Goal: Task Accomplishment & Management: Complete application form

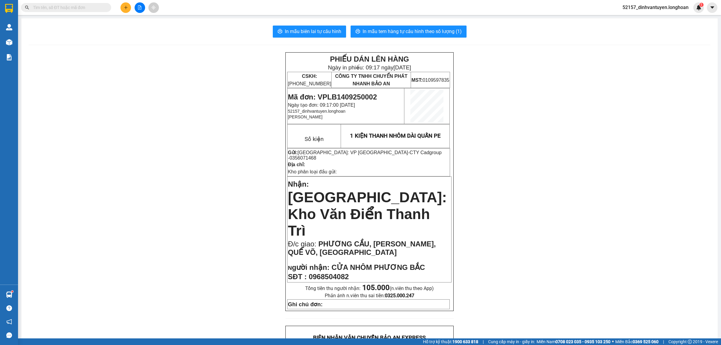
scroll to position [34, 0]
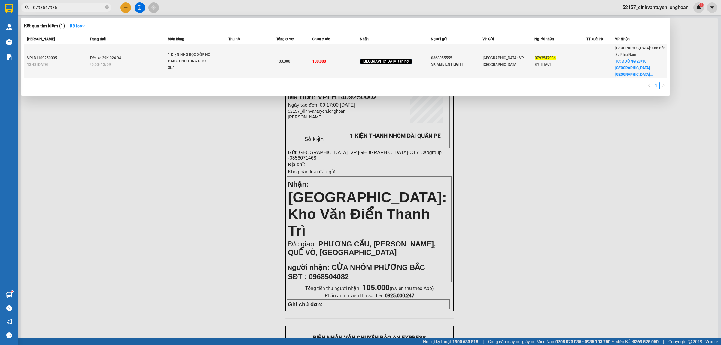
type input "0793547986"
click at [228, 59] on span "1 KIỆN NHỎ BỌC XỐP NỔ HÀNG PHỤ TÙNG Ô TÔ SL: 1" at bounding box center [198, 62] width 60 height 20
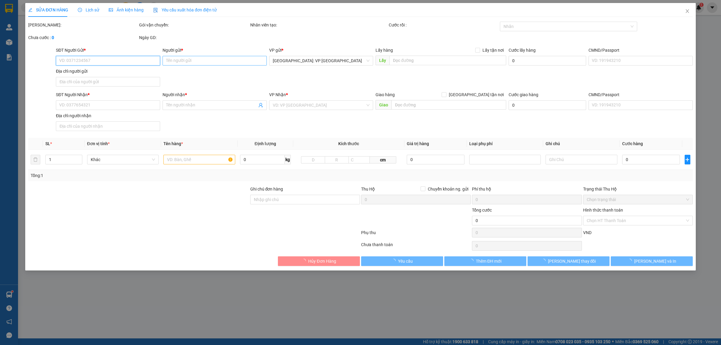
type input "0868055555"
type input "SK AMBIENT LIGHT"
type input "0793547986"
type input "KY THẠCH"
checkbox input "true"
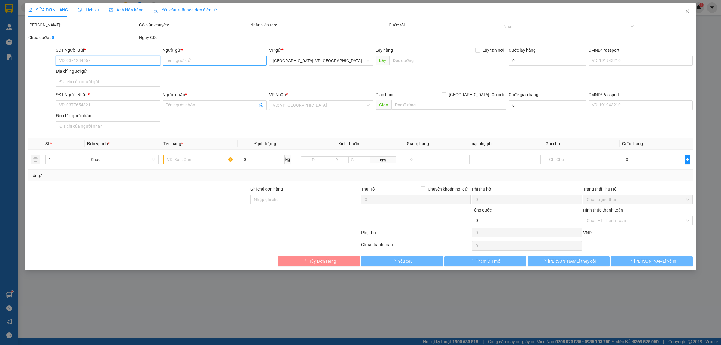
type input "ĐƯỜNG 23/10 [GEOGRAPHIC_DATA], [GEOGRAPHIC_DATA], [GEOGRAPHIC_DATA]"
type input "100.000"
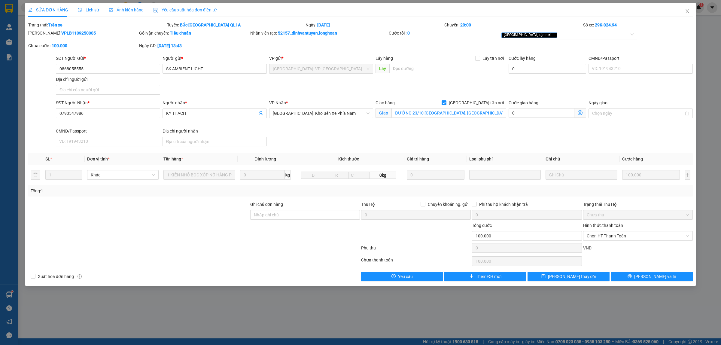
click at [92, 8] on span "Lịch sử" at bounding box center [88, 10] width 21 height 5
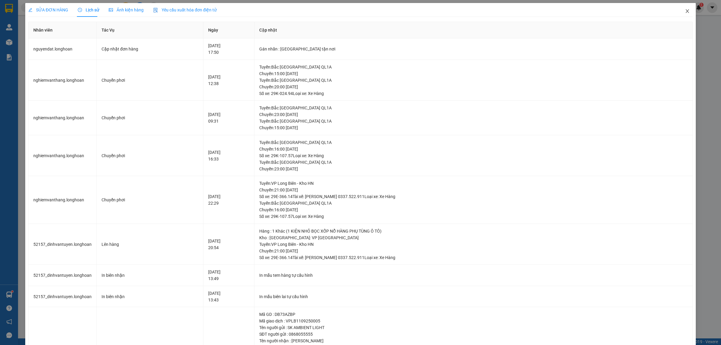
click at [685, 13] on icon "close" at bounding box center [686, 11] width 3 height 4
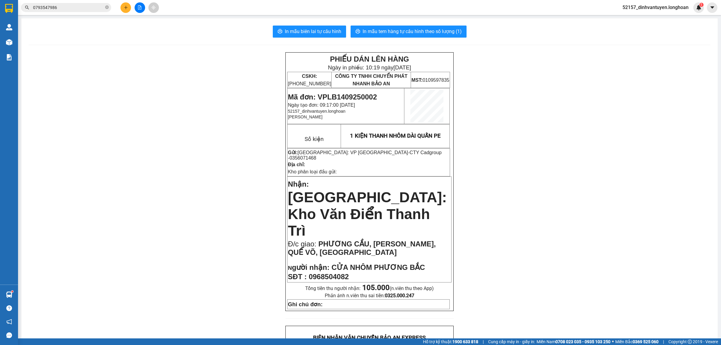
click at [84, 3] on span "0793547986" at bounding box center [66, 7] width 90 height 9
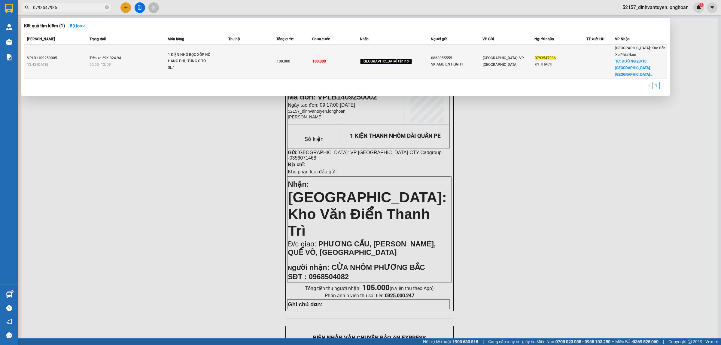
click at [213, 56] on div "1 KIỆN NHỎ BỌC XỐP NỔ HÀNG PHỤ TÙNG Ô TÔ" at bounding box center [190, 58] width 45 height 13
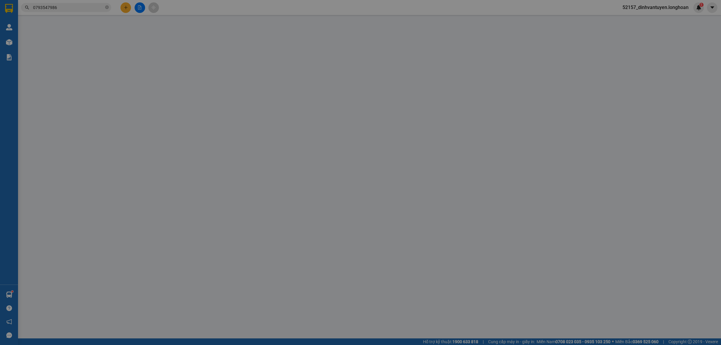
type input "0868055555"
type input "SK AMBIENT LIGHT"
type input "0793547986"
type input "KY THẠCH"
checkbox input "true"
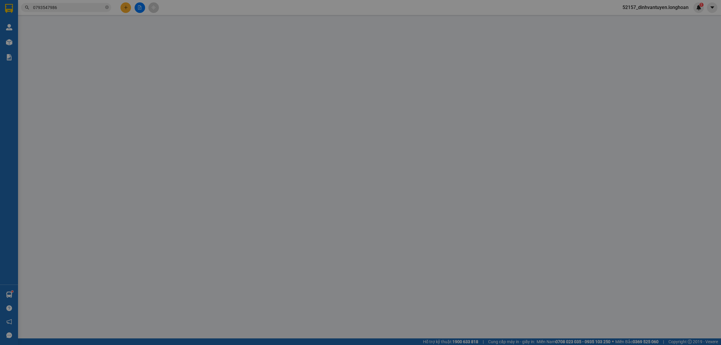
type input "ĐƯỜNG 23/10 [GEOGRAPHIC_DATA], [GEOGRAPHIC_DATA], [GEOGRAPHIC_DATA]"
type input "100.000"
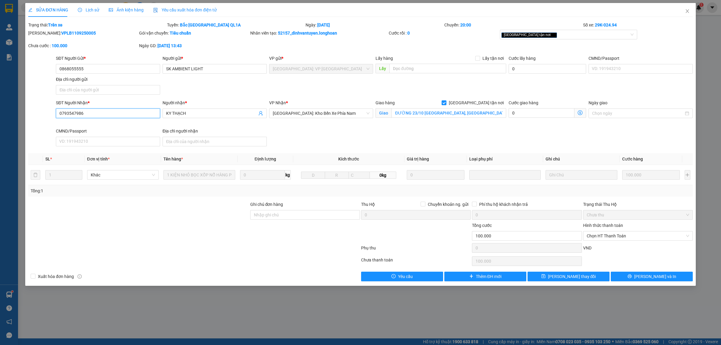
click at [94, 114] on input "0793547986" at bounding box center [108, 113] width 104 height 10
click at [101, 71] on input "0868055555" at bounding box center [108, 69] width 104 height 10
click at [98, 12] on div "SỬA ĐƠN HÀNG Lịch sử Ảnh kiện hàng Yêu cầu xuất hóa đơn điện tử" at bounding box center [122, 10] width 188 height 14
click at [91, 9] on span "Lịch sử" at bounding box center [88, 10] width 21 height 5
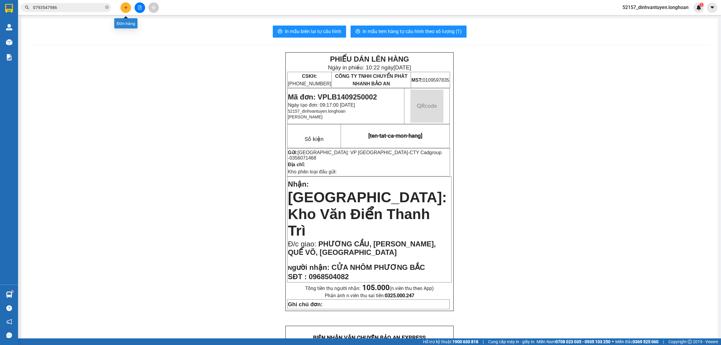
click at [128, 9] on button at bounding box center [125, 7] width 11 height 11
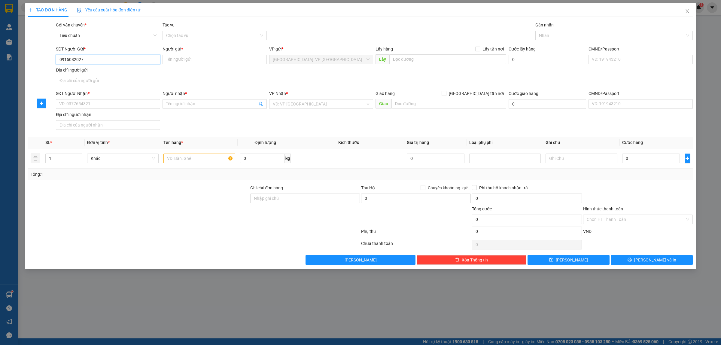
type input "0915082027"
type input "a"
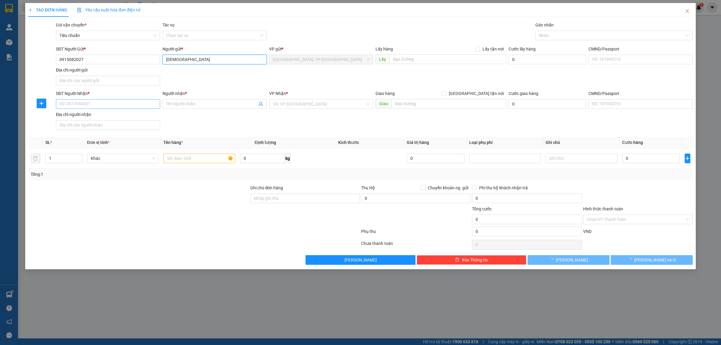
type input "[DEMOGRAPHIC_DATA]"
click at [148, 108] on input "SĐT Người Nhận *" at bounding box center [108, 104] width 104 height 10
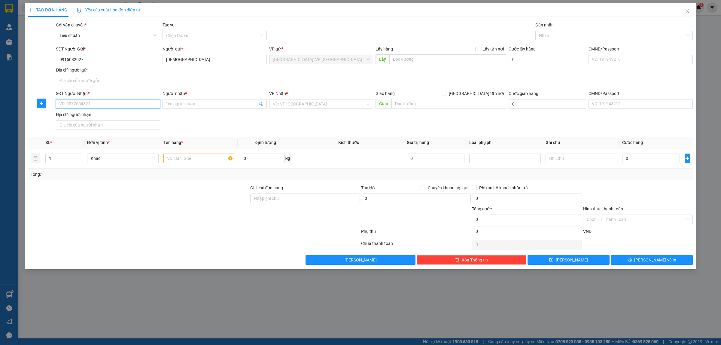
click at [148, 104] on input "SĐT Người Nhận *" at bounding box center [108, 104] width 104 height 10
type input "0353643797"
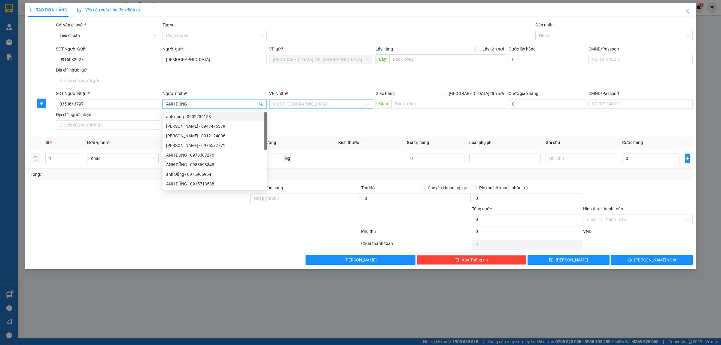
type input "ANH DŨNG"
click at [284, 101] on input "search" at bounding box center [319, 103] width 93 height 9
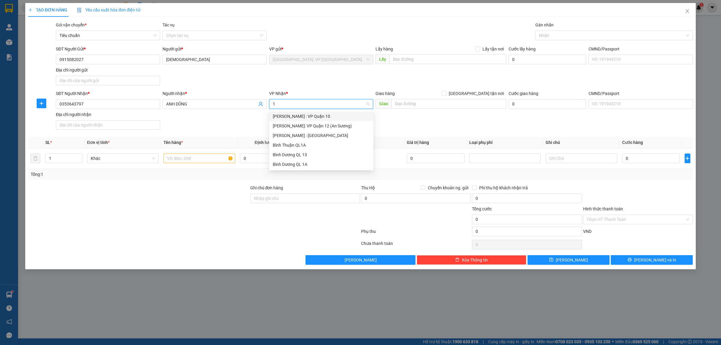
type input "12"
click at [316, 128] on div "[PERSON_NAME] : [GEOGRAPHIC_DATA]" at bounding box center [321, 126] width 97 height 7
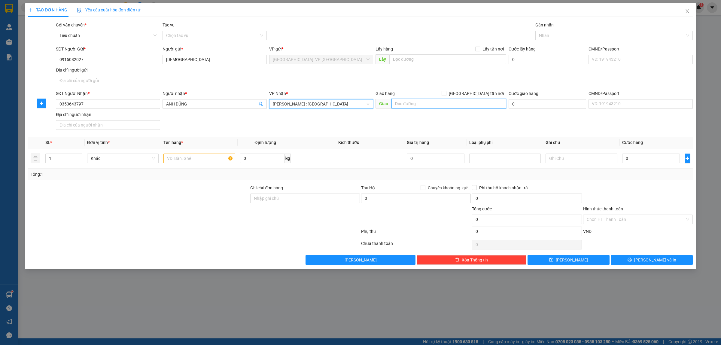
click at [412, 104] on input "text" at bounding box center [448, 104] width 115 height 10
type input "DC01, Ô 36,D23 KHU DÂN CƯ [GEOGRAPHIC_DATA], [GEOGRAPHIC_DATA], [GEOGRAPHIC_DAT…"
click at [446, 92] on input "[GEOGRAPHIC_DATA] tận nơi" at bounding box center [443, 93] width 4 height 4
checkbox input "true"
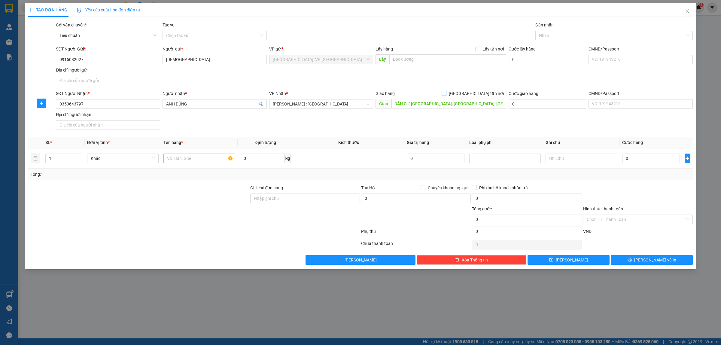
scroll to position [0, 0]
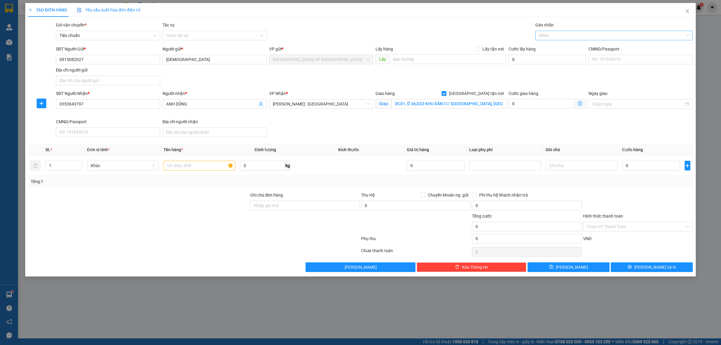
click at [560, 33] on div at bounding box center [611, 35] width 148 height 7
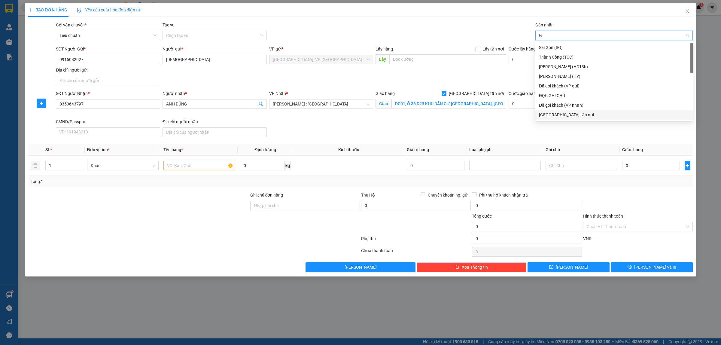
type input "G"
click at [554, 119] on body "Kết quả tìm kiếm ( 1 ) Bộ lọc Mã ĐH Trạng thái Món hàng Thu hộ Tổng cước Chưa c…" at bounding box center [360, 172] width 721 height 345
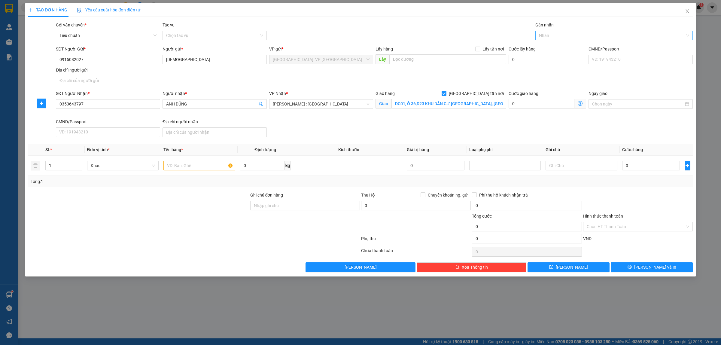
click at [552, 37] on div at bounding box center [611, 35] width 148 height 7
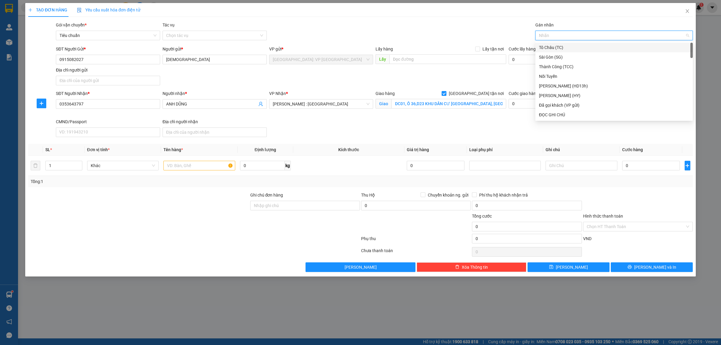
type input "G"
click at [549, 116] on div "[GEOGRAPHIC_DATA] tận nơi" at bounding box center [614, 114] width 150 height 7
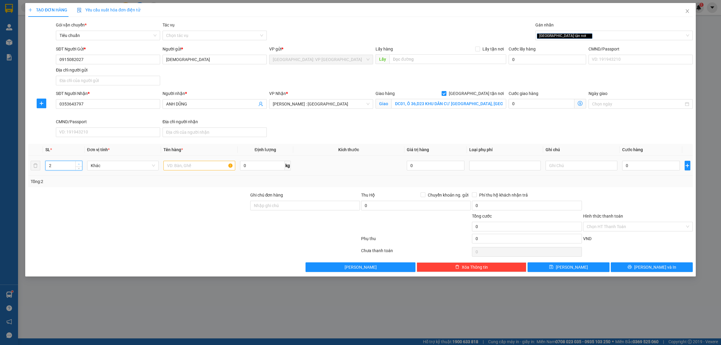
click at [81, 163] on span "Increase Value" at bounding box center [78, 163] width 7 height 5
type input "6"
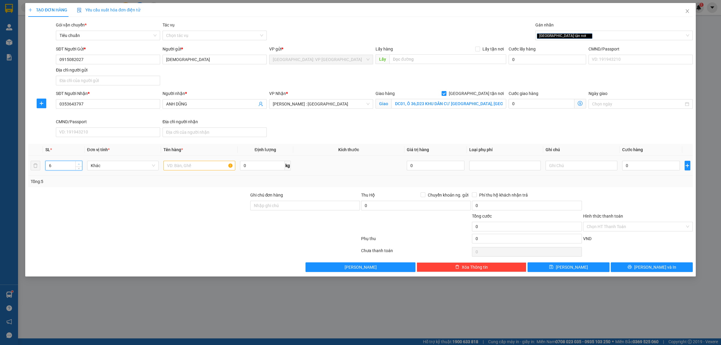
click at [81, 163] on span "Increase Value" at bounding box center [78, 163] width 7 height 5
click at [177, 164] on input "text" at bounding box center [198, 166] width 71 height 10
type input "6 BAO TẢI TRẮNG HÀNG PHÂN ĐẠM"
click at [167, 216] on div at bounding box center [139, 223] width 222 height 21
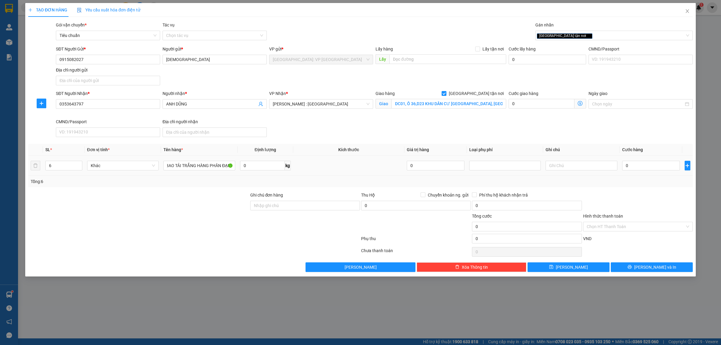
scroll to position [0, 0]
type input "1"
type input "11"
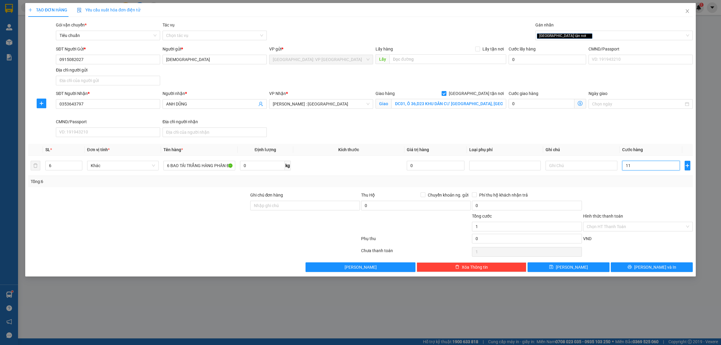
type input "11"
type input "115"
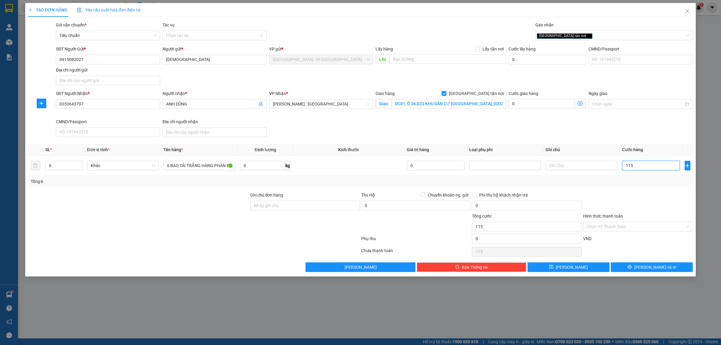
type input "1.150"
type input "11.500"
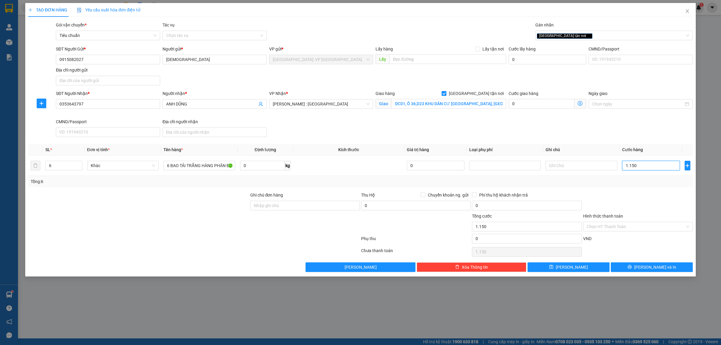
type input "11.500"
type input "115.000"
type input "1.150.000"
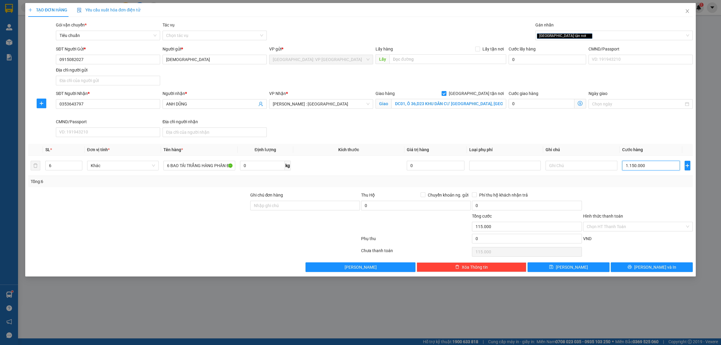
type input "1.150.000"
click at [107, 107] on input "0353643797" at bounding box center [108, 104] width 104 height 10
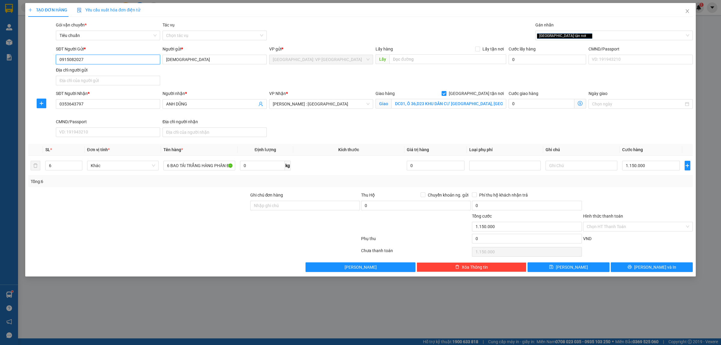
click at [93, 56] on input "0915082027" at bounding box center [108, 60] width 104 height 10
click at [103, 106] on input "0353643797" at bounding box center [108, 104] width 104 height 10
click at [204, 100] on span "ANH DŨNG" at bounding box center [214, 104] width 104 height 10
click at [199, 103] on input "ANH DŨNG/0349674351" at bounding box center [211, 104] width 91 height 7
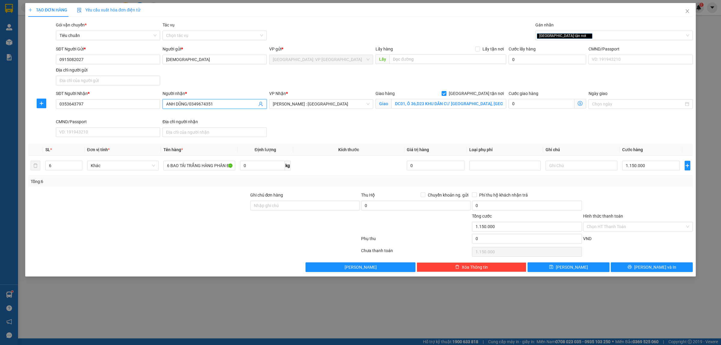
click at [199, 103] on input "ANH DŨNG/0349674351" at bounding box center [211, 104] width 91 height 7
type input "ANH DŨNG/0349674351"
click at [126, 107] on input "0353643797" at bounding box center [108, 104] width 104 height 10
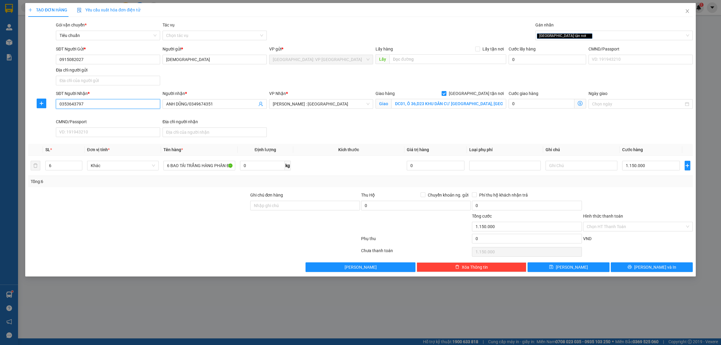
paste input "49674351"
type input "0349674351"
click at [201, 104] on input "ANH DŨNG/0349674351" at bounding box center [211, 104] width 91 height 7
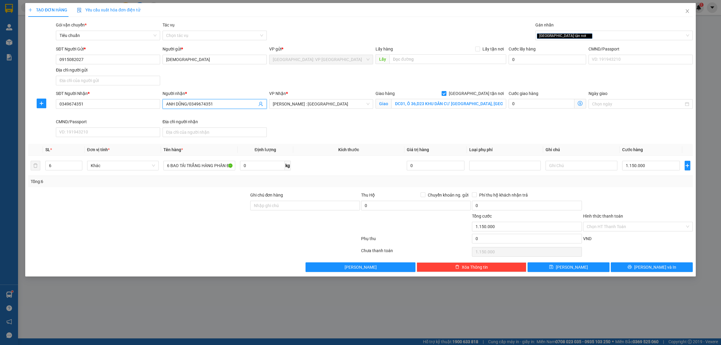
click at [201, 104] on input "ANH DŨNG/0349674351" at bounding box center [211, 104] width 91 height 7
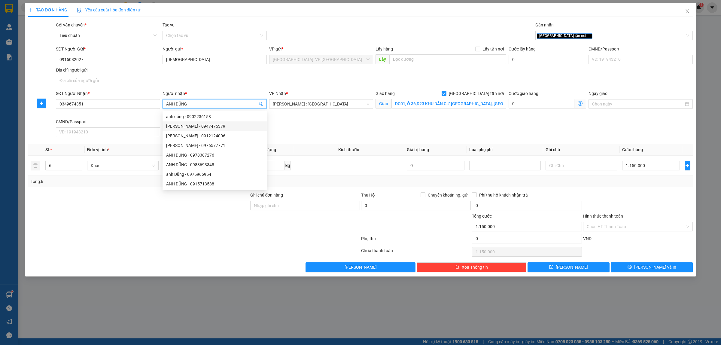
type input "ANH DŨNG"
click at [302, 128] on div "SĐT Người Nhận * 0349674351 Người nhận * ANH DŨNG VP Nhận * [GEOGRAPHIC_DATA] :…" at bounding box center [374, 114] width 639 height 49
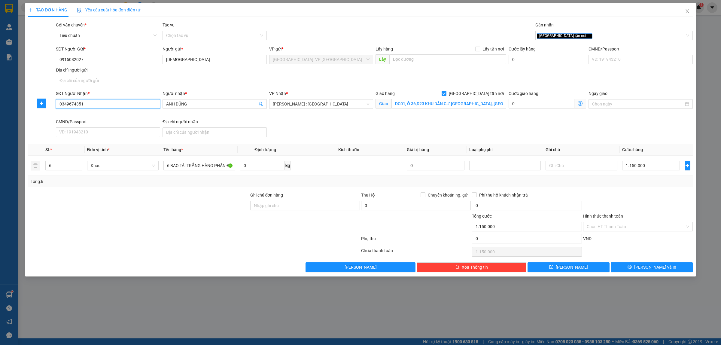
click at [77, 101] on input "0349674351" at bounding box center [108, 104] width 104 height 10
click at [633, 267] on button "[PERSON_NAME] và In" at bounding box center [651, 267] width 82 height 10
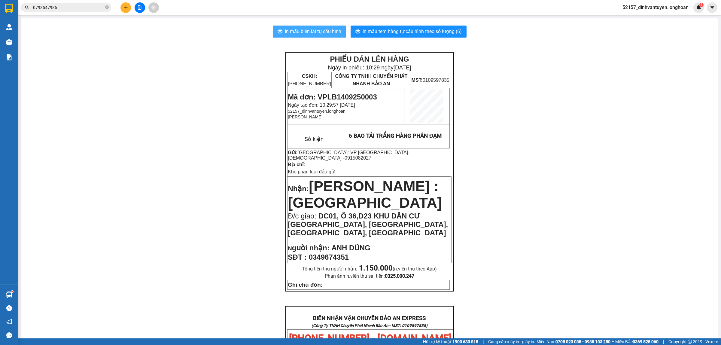
click at [331, 30] on span "In mẫu biên lai tự cấu hình" at bounding box center [313, 32] width 56 height 8
click at [383, 31] on span "In mẫu tem hàng tự cấu hình theo số lượng (6)" at bounding box center [411, 32] width 99 height 8
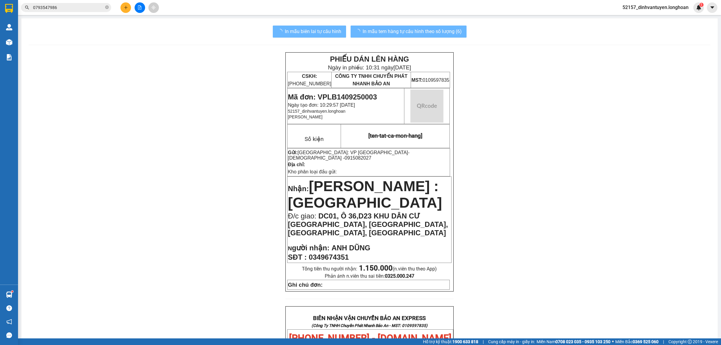
scroll to position [75, 0]
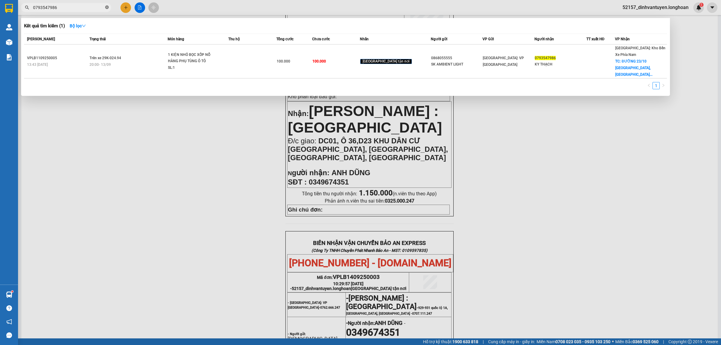
click at [106, 8] on icon "close-circle" at bounding box center [107, 7] width 4 height 4
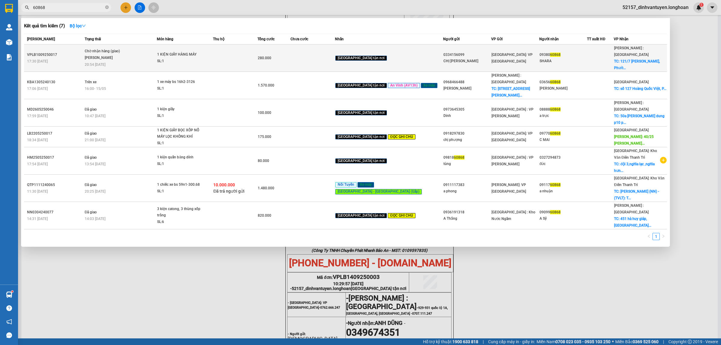
type input "60868"
click at [199, 58] on div "SL: 1" at bounding box center [179, 61] width 45 height 7
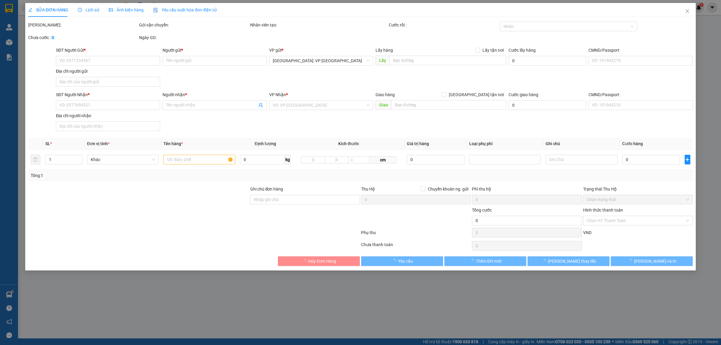
type input "0334156099"
type input "CHỊ [PERSON_NAME]"
type input "0938060868"
type input "SHARA"
checkbox input "true"
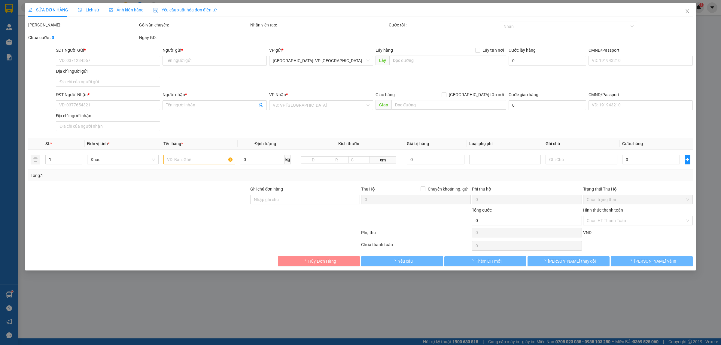
type input "[STREET_ADDRESS][PERSON_NAME]"
type input "ĐỂ ĐÚNG CHIỀU MŨI TÊN HÀNG DỄ VỠ, NHẸ TAY HƯ VỠ KHÔNG ĐỀN GIÁ TRỊ HÀNG"
type input "280.000"
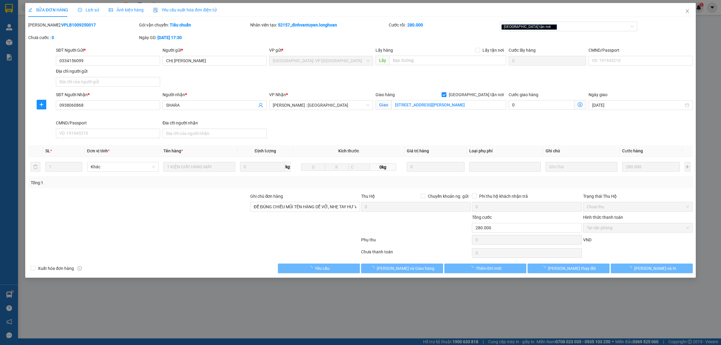
click at [86, 10] on span "Lịch sử" at bounding box center [88, 10] width 21 height 5
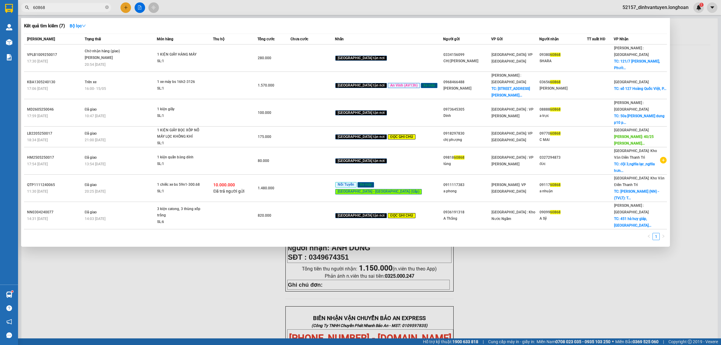
click at [71, 8] on input "60868" at bounding box center [68, 7] width 71 height 7
click at [125, 8] on div at bounding box center [360, 172] width 721 height 345
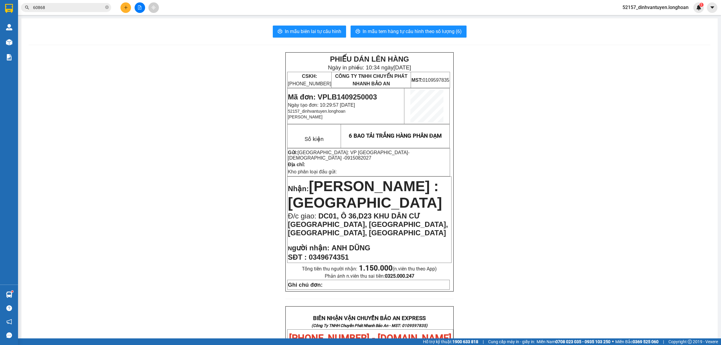
click at [125, 5] on button at bounding box center [125, 7] width 11 height 11
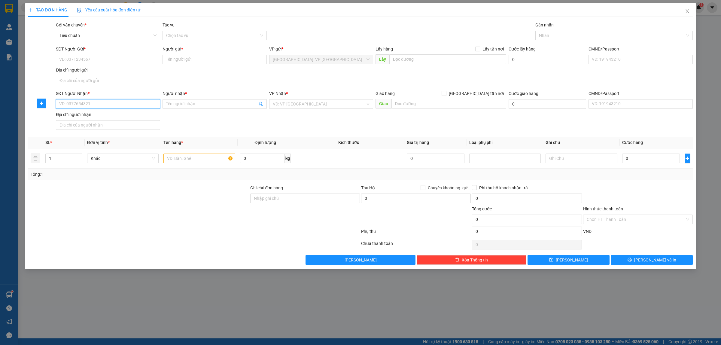
click at [107, 103] on input "SĐT Người Nhận *" at bounding box center [108, 104] width 104 height 10
type input "0932096268"
click at [122, 116] on div "0932096268 - ANH DÂN" at bounding box center [107, 116] width 97 height 7
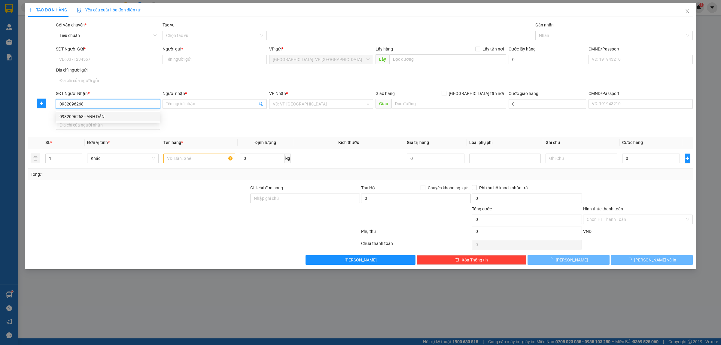
type input "ANH DÂN"
checkbox input "true"
type input "174 ĐƯỜNG ẤP ĐÔNG 1, [GEOGRAPHIC_DATA], [GEOGRAPHIC_DATA], [GEOGRAPHIC_DATA]"
checkbox input "true"
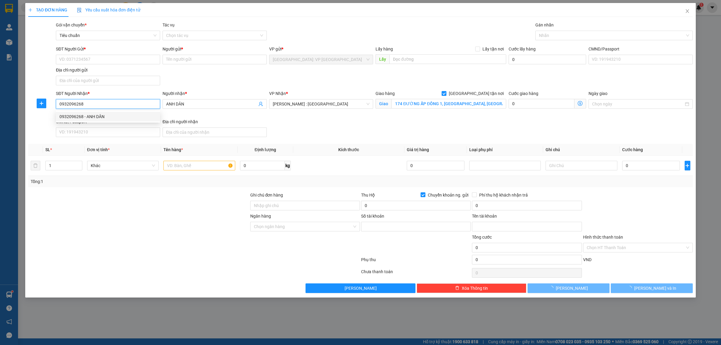
type input "0541000219259"
type input "[PERSON_NAME]"
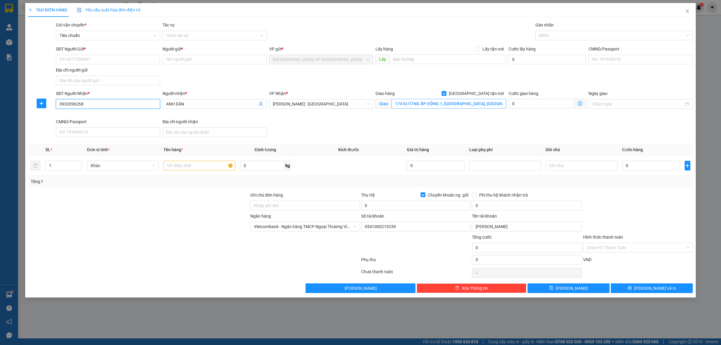
type input "0932096268"
click at [492, 104] on input "174 ĐƯỜNG ẤP ĐÔNG 1, [GEOGRAPHIC_DATA], [GEOGRAPHIC_DATA], [GEOGRAPHIC_DATA]" at bounding box center [448, 104] width 115 height 10
click at [495, 104] on input "174 ĐƯỜNG ẤP ĐÔNG 1, [GEOGRAPHIC_DATA], [GEOGRAPHIC_DATA], [GEOGRAPHIC_DATA]" at bounding box center [448, 104] width 115 height 10
click at [109, 61] on input "SĐT Người Gửi *" at bounding box center [108, 60] width 104 height 10
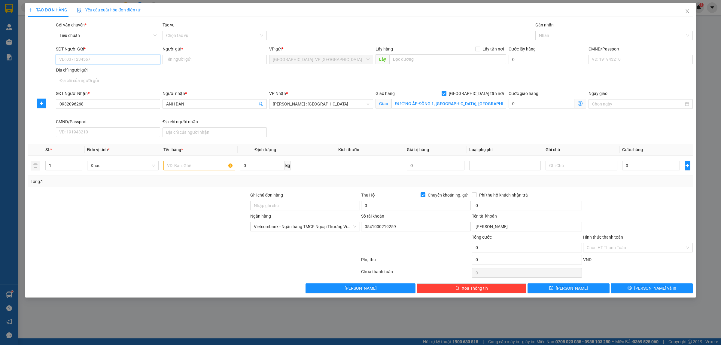
scroll to position [0, 0]
click at [103, 69] on div "0974249133 - ANH BÌNH" at bounding box center [107, 71] width 97 height 7
type input "0974249133"
type input "ANH BÌNH"
click at [559, 35] on div at bounding box center [611, 35] width 148 height 7
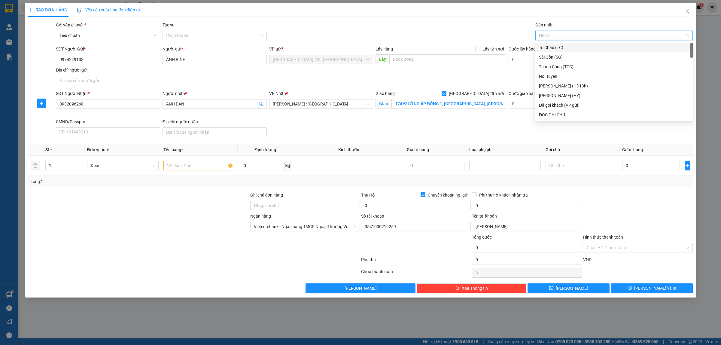
type input "g"
click at [562, 111] on div "[GEOGRAPHIC_DATA] tận nơi" at bounding box center [614, 114] width 150 height 7
type input "2"
click at [77, 161] on span "Increase Value" at bounding box center [78, 163] width 7 height 5
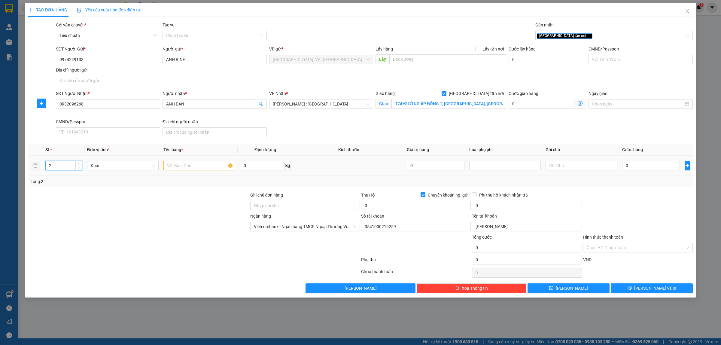
click at [180, 161] on div at bounding box center [198, 165] width 71 height 12
click at [189, 166] on input "text" at bounding box center [198, 166] width 71 height 10
type input "1 THÙNG GIẤY + 1 KIỆN BỌC XỐP NỔ HÀNG PHỤ TÙNG Ô TÔ"
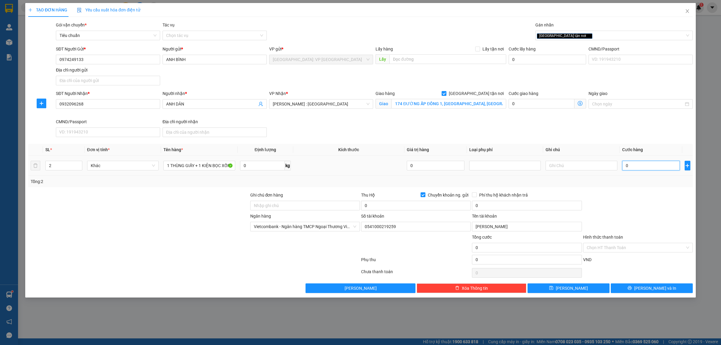
click at [646, 165] on input "0" at bounding box center [651, 166] width 58 height 10
type input "4"
type input "45"
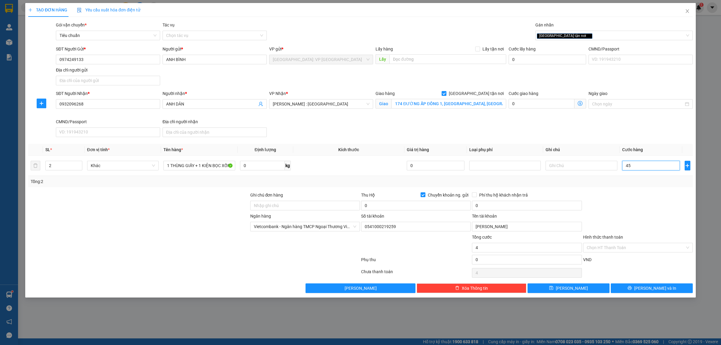
type input "45"
type input "450"
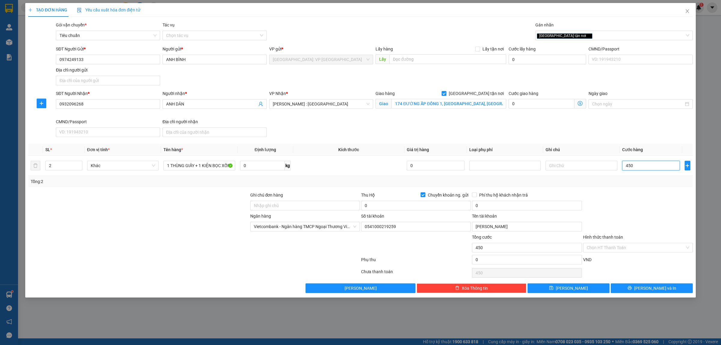
type input "4.500"
type input "45.000"
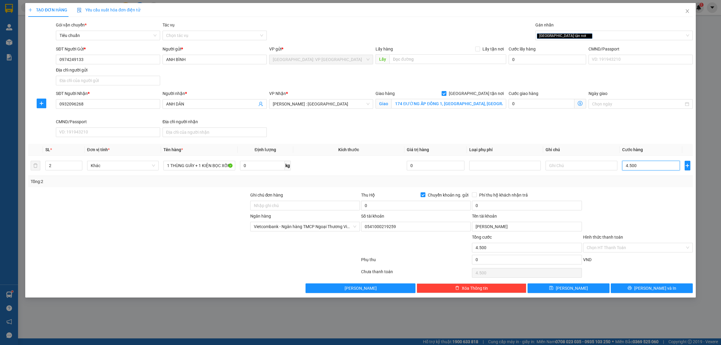
type input "45.000"
type input "450.000"
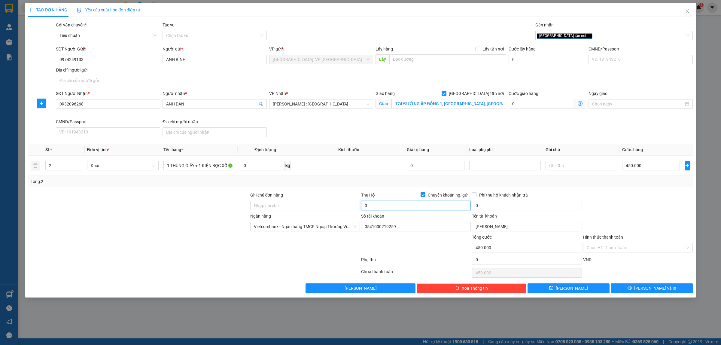
click at [418, 209] on input "0" at bounding box center [416, 206] width 110 height 10
type input "10.600.000"
click at [491, 208] on input "0" at bounding box center [527, 206] width 110 height 10
click at [349, 227] on span "Vietcombank - Ngân hàng TMCP Ngoại Thương Việt Nam" at bounding box center [305, 226] width 102 height 9
type input "30.000"
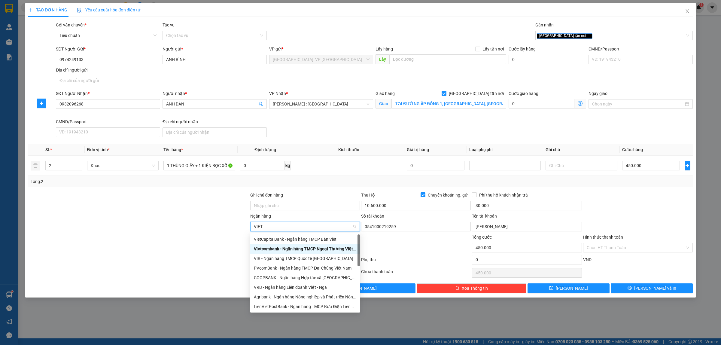
type input "VIETI"
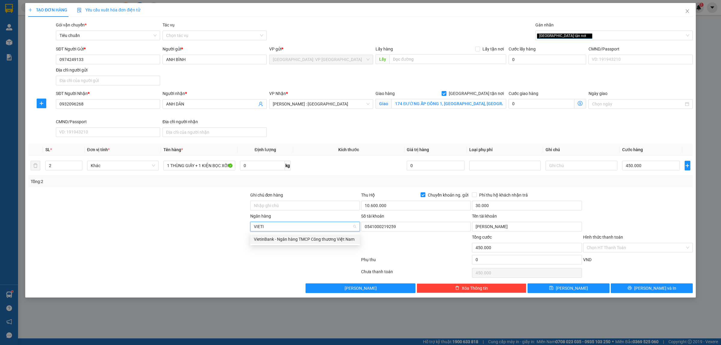
drag, startPoint x: 337, startPoint y: 238, endPoint x: 366, endPoint y: 233, distance: 28.9
click at [338, 238] on div "VietinBank - Ngân hàng TMCP Công thương Việt Nam" at bounding box center [305, 239] width 102 height 7
click at [398, 228] on input "0541000219259" at bounding box center [416, 227] width 110 height 10
click at [407, 227] on input "0541000219259" at bounding box center [416, 227] width 110 height 10
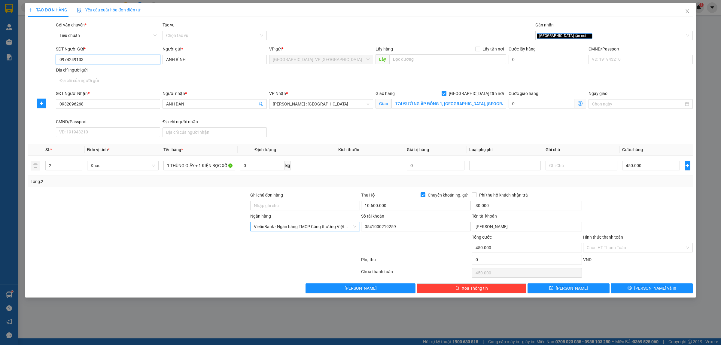
click at [107, 61] on input "0974249133" at bounding box center [108, 60] width 104 height 10
click at [394, 227] on input "0541000219259" at bounding box center [416, 227] width 110 height 10
paste input "974249133"
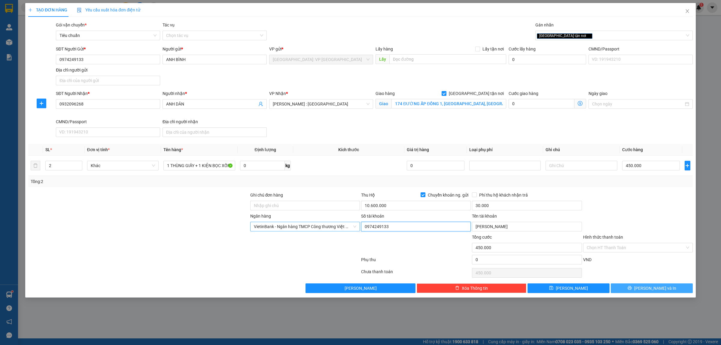
type input "0974249133"
click at [631, 289] on icon "printer" at bounding box center [629, 288] width 4 height 4
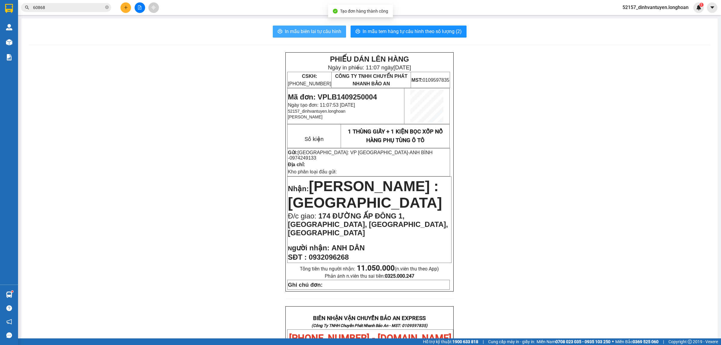
click at [315, 30] on span "In mẫu biên lai tự cấu hình" at bounding box center [313, 32] width 56 height 8
click at [125, 5] on icon "plus" at bounding box center [126, 7] width 4 height 4
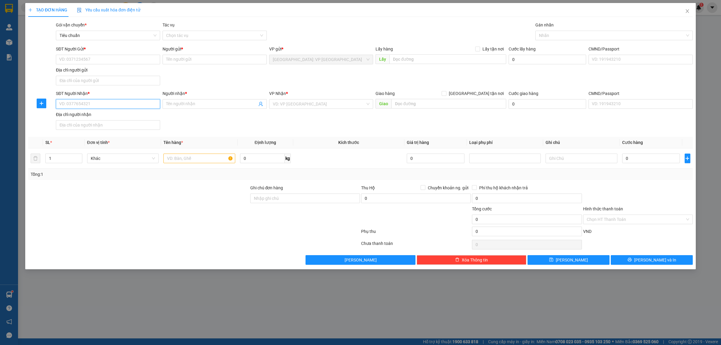
click at [124, 106] on input "SĐT Người Nhận *" at bounding box center [108, 104] width 104 height 10
paste input "0932096268"
click at [117, 116] on div "0932096268 - ANH DÂN" at bounding box center [107, 116] width 97 height 7
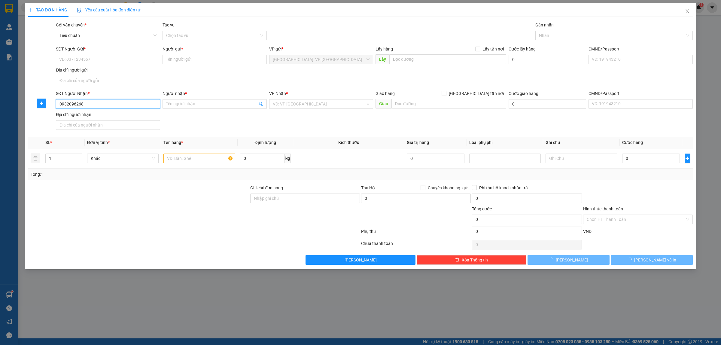
type input "0932096268"
click at [100, 59] on input "SĐT Người Gửi *" at bounding box center [108, 60] width 104 height 10
type input "ANH DÂN"
checkbox input "true"
type input "174 ĐƯỜNG ẤP ĐÔNG 1, [GEOGRAPHIC_DATA], [GEOGRAPHIC_DATA], [GEOGRAPHIC_DATA]"
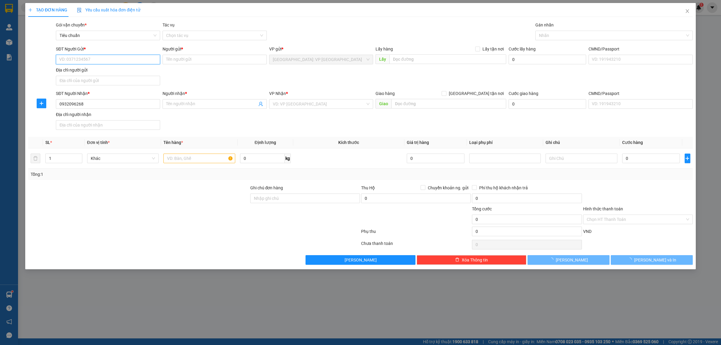
checkbox input "true"
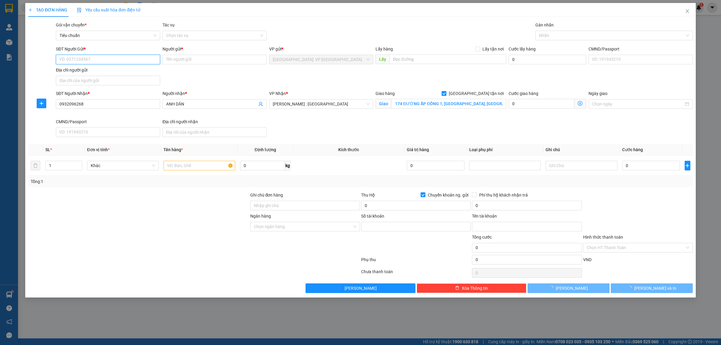
type input "0974249133"
type input "[PERSON_NAME]"
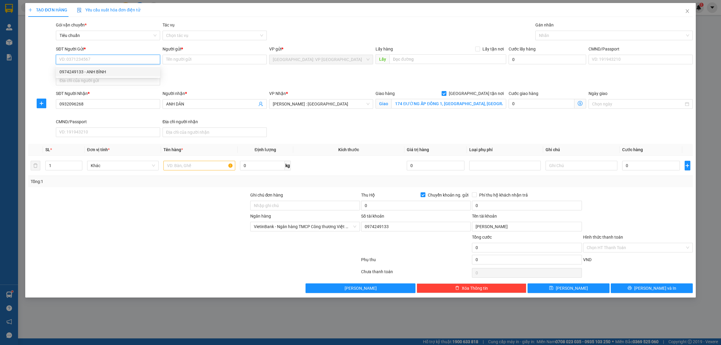
click at [96, 73] on div "0974249133 - ANH BÌNH" at bounding box center [107, 71] width 97 height 7
type input "0974249133"
type input "ANH BÌNH"
click at [552, 35] on div at bounding box center [611, 35] width 148 height 7
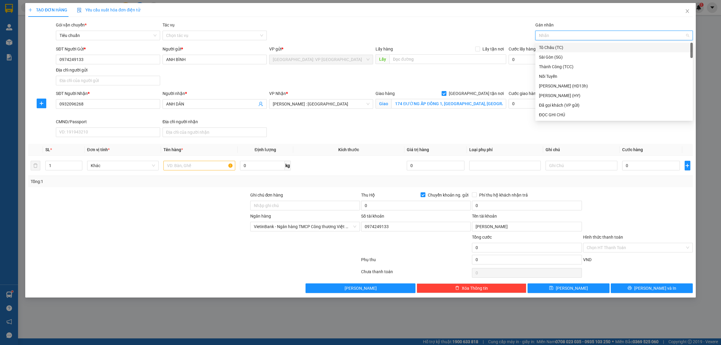
type input "G"
click at [548, 116] on div "[GEOGRAPHIC_DATA] tận nơi" at bounding box center [614, 114] width 150 height 7
click at [216, 171] on div at bounding box center [198, 165] width 71 height 12
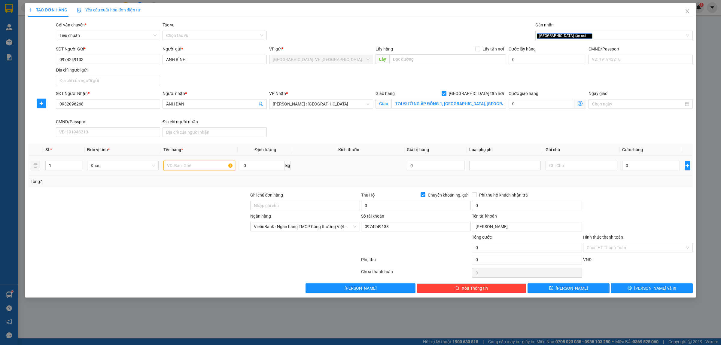
click at [218, 168] on input "text" at bounding box center [198, 166] width 71 height 10
click at [195, 190] on div "Transit Pickup Surcharge Ids Transit Deliver Surcharge Ids Transit Deliver Surc…" at bounding box center [360, 157] width 664 height 271
click at [209, 164] on input "1 THÙNG GIẤY HNAGF PHỤ TÙNG Ô TÔ" at bounding box center [198, 166] width 71 height 10
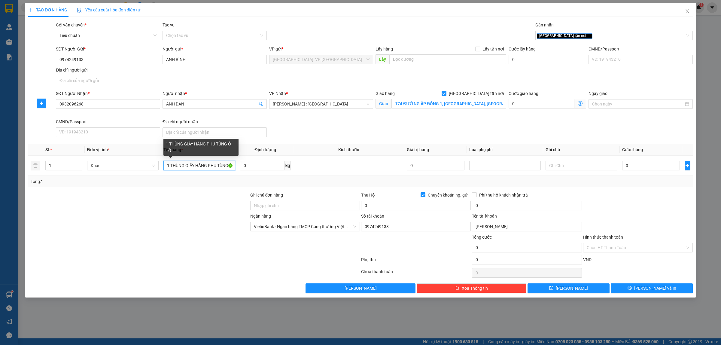
type input "1 THÙNG GIẤY HÀNG PHỤ TÙNG Ô TÔ"
click at [179, 225] on div at bounding box center [139, 223] width 222 height 21
click at [658, 167] on input "0" at bounding box center [651, 166] width 58 height 10
type input "3"
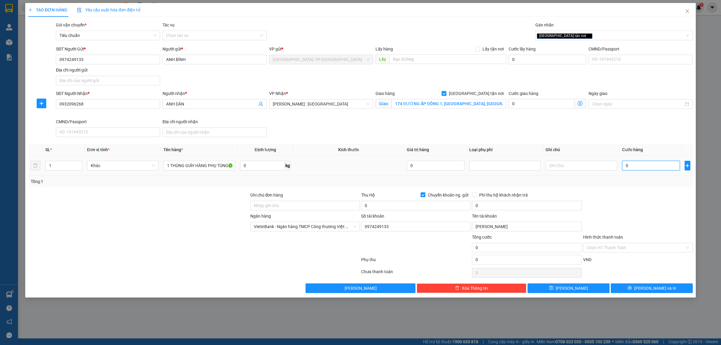
type input "3"
type input "35"
type input "350"
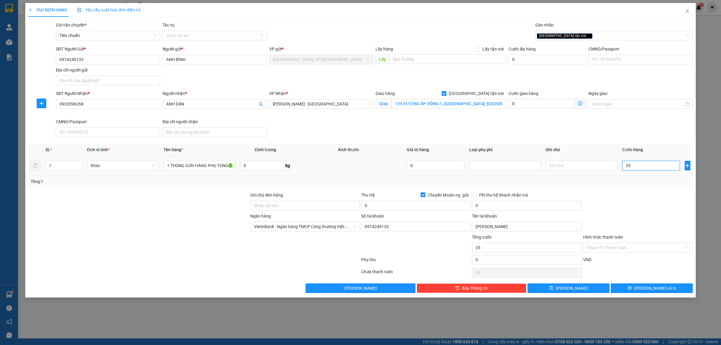
type input "350"
type input "3.500"
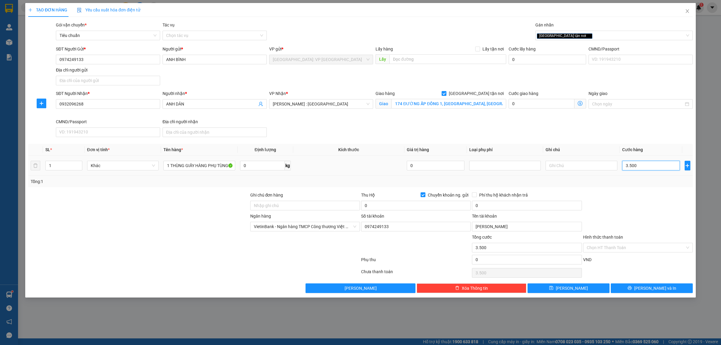
type input "35.000"
type input "350.000"
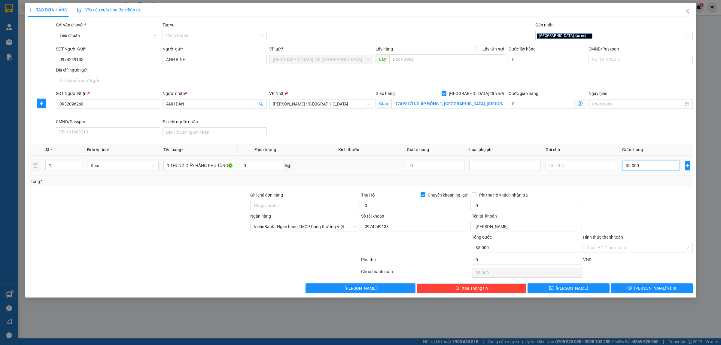
type input "350.000"
click at [390, 206] on input "0" at bounding box center [416, 206] width 110 height 10
type input "10.600.000"
click at [505, 207] on input "0" at bounding box center [527, 206] width 110 height 10
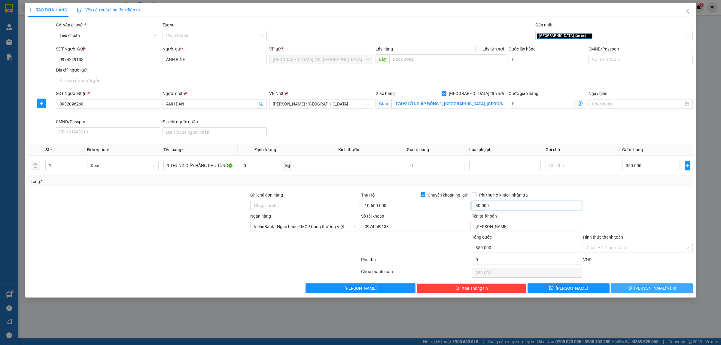
type input "30.000"
click at [652, 287] on span "[PERSON_NAME] và In" at bounding box center [655, 288] width 42 height 7
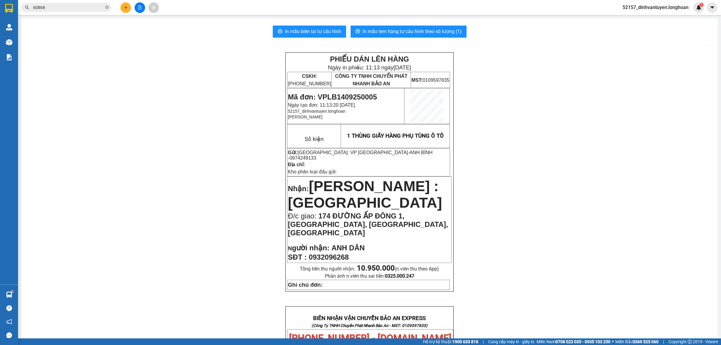
click at [241, 46] on div "In mẫu biên lai tự cấu hình In mẫu tem hàng tự cấu hình theo số lượng (1) PHIẾU…" at bounding box center [369, 325] width 696 height 614
click at [128, 7] on icon "plus" at bounding box center [126, 7] width 4 height 4
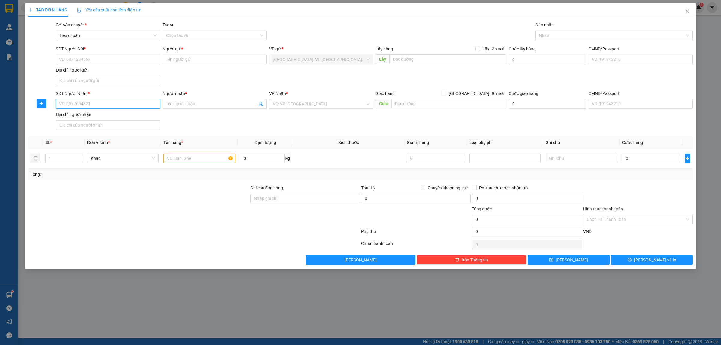
click at [101, 100] on input "SĐT Người Nhận *" at bounding box center [108, 104] width 104 height 10
type input "0907081524"
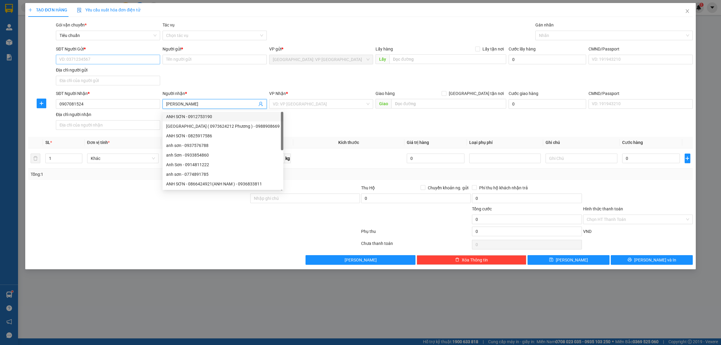
type input "[PERSON_NAME]"
click at [124, 58] on input "SĐT Người Gửi *" at bounding box center [108, 60] width 104 height 10
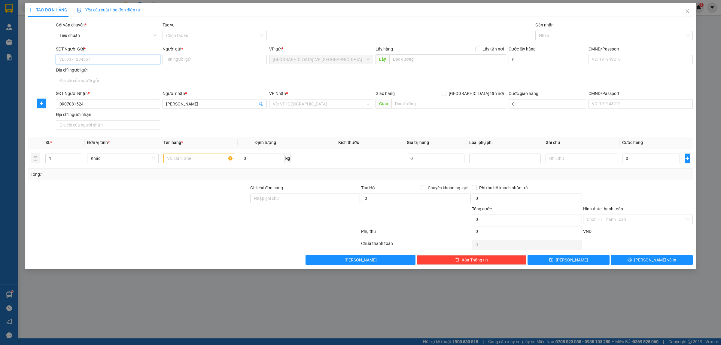
paste input "0974249133"
type input "0974249133"
click at [104, 72] on div "0974249133 - ANH BÌNH" at bounding box center [107, 71] width 97 height 7
type input "ANH BÌNH"
checkbox input "true"
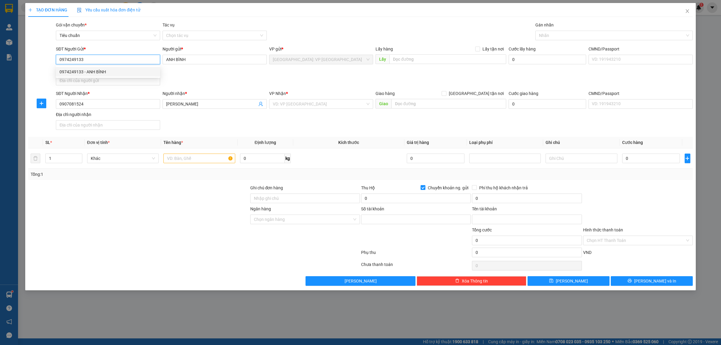
type input "0974249133"
type input "[PERSON_NAME]"
type input "0974249133"
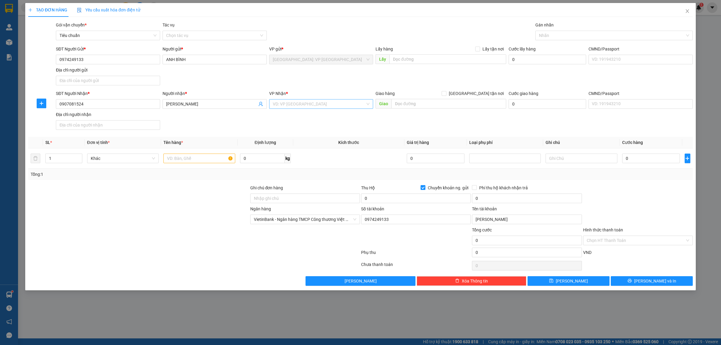
click at [296, 107] on input "search" at bounding box center [319, 103] width 93 height 9
type input "DONG NA"
drag, startPoint x: 316, startPoint y: 115, endPoint x: 362, endPoint y: 110, distance: 46.8
click at [316, 116] on div "Đồng Nai" at bounding box center [321, 116] width 97 height 7
drag, startPoint x: 411, startPoint y: 101, endPoint x: 470, endPoint y: 101, distance: 58.8
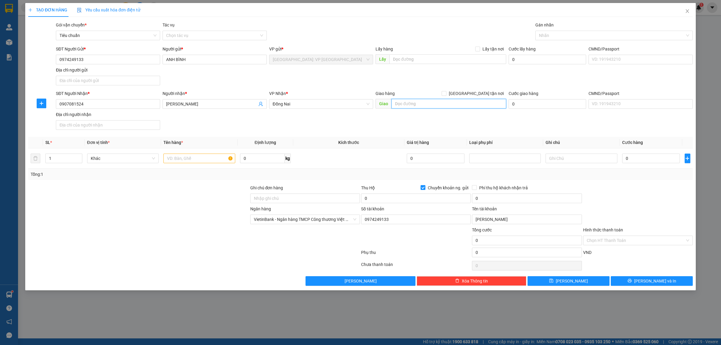
click at [416, 101] on input "text" at bounding box center [448, 104] width 115 height 10
type input "N"
type input "CÂY"
click at [183, 159] on input "text" at bounding box center [198, 158] width 71 height 10
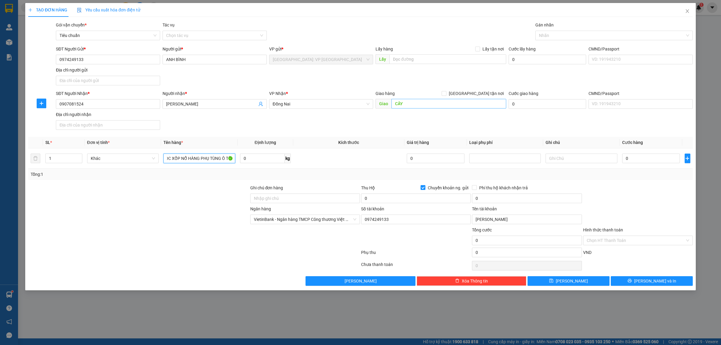
type input "1 KIỆN BỌC XỐP NỔ HÀNG PHỤ TÙNG Ô TÔ"
click at [424, 107] on input "CÂY" at bounding box center [448, 104] width 115 height 10
click at [431, 105] on input "CÂY" at bounding box center [448, 104] width 115 height 10
type input "CÂY XĂNG DẦU"
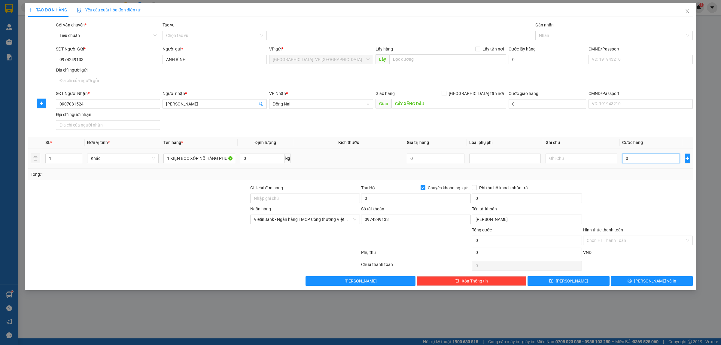
click at [636, 155] on input "0" at bounding box center [651, 158] width 58 height 10
type input "1"
type input "18"
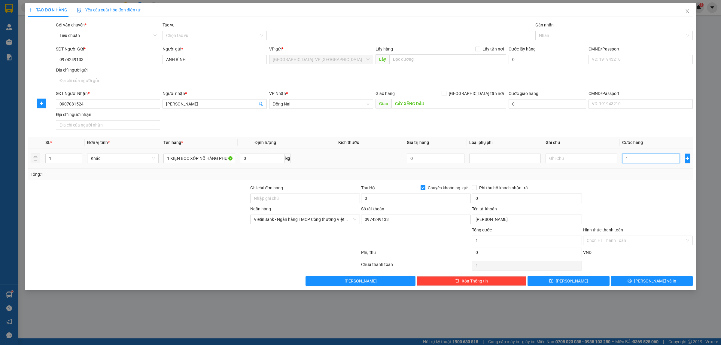
type input "18"
type input "180"
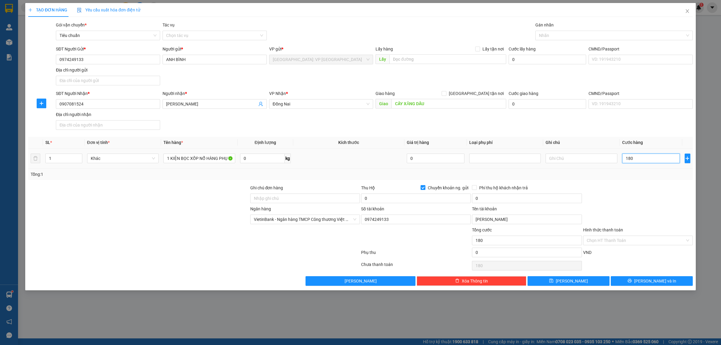
type input "1.800"
type input "18.000"
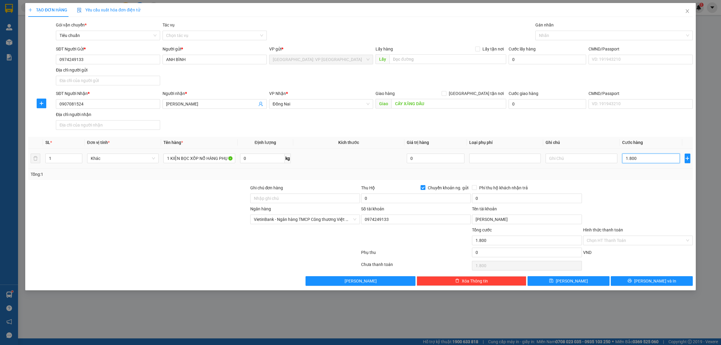
type input "18.000"
type input "180.000"
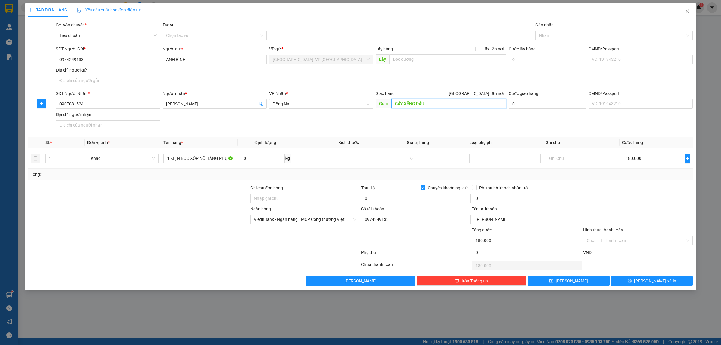
click at [445, 101] on input "CÂY XĂNG DẦU" at bounding box center [448, 104] width 115 height 10
click at [454, 107] on input "CÂY XĂNG DẦU" at bounding box center [448, 104] width 115 height 10
click at [403, 199] on input "0" at bounding box center [416, 198] width 110 height 10
type input "1.600.000"
click at [487, 199] on input "0" at bounding box center [527, 198] width 110 height 10
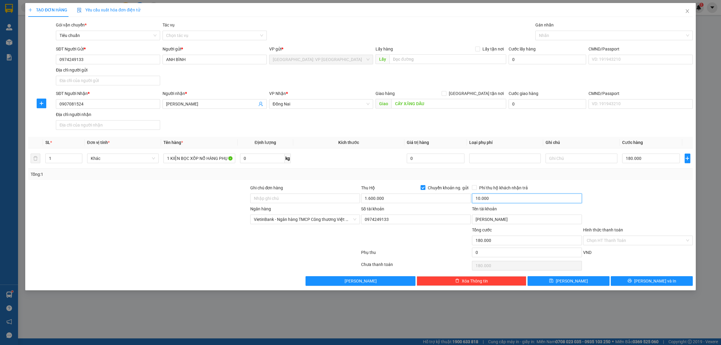
type input "10.000"
click at [389, 171] on div "Tổng: 1" at bounding box center [360, 173] width 664 height 11
click at [436, 106] on input "CÂY XĂNG DẦU" at bounding box center [448, 104] width 115 height 10
click at [436, 105] on input "CÂY XĂNG DẦU" at bounding box center [448, 104] width 115 height 10
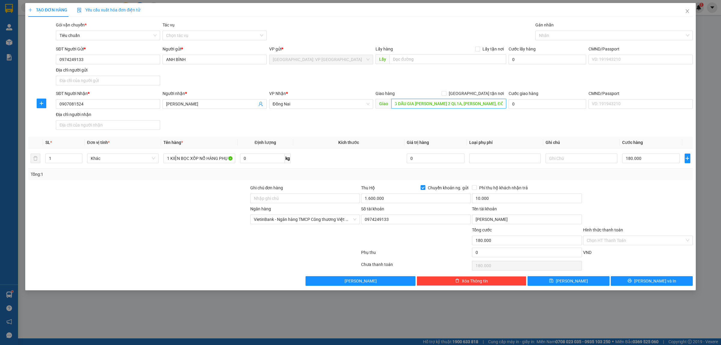
scroll to position [0, 22]
click at [442, 101] on input "CÂY XĂNG DẦU GIA [PERSON_NAME] 2 QL1A, [PERSON_NAME], [GEOGRAPHIC_DATA]" at bounding box center [448, 104] width 115 height 10
type input "CÂY XĂNG DẦU GIA [PERSON_NAME] 2 QL1A, [PERSON_NAME], [GEOGRAPHIC_DATA]"
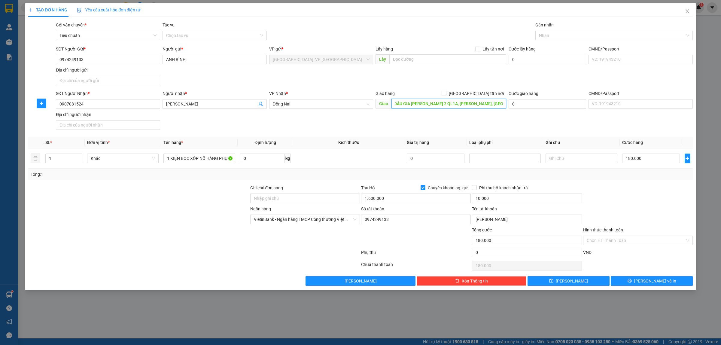
scroll to position [0, 0]
click at [439, 120] on div "SĐT Người Nhận * 0907081524 Người nhận * ANH SƠN VP Nhận * Đồng Nai Giao hàng G…" at bounding box center [374, 111] width 639 height 42
click at [92, 100] on input "0907081524" at bounding box center [108, 104] width 104 height 10
click at [637, 281] on button "[PERSON_NAME] và In" at bounding box center [651, 281] width 82 height 10
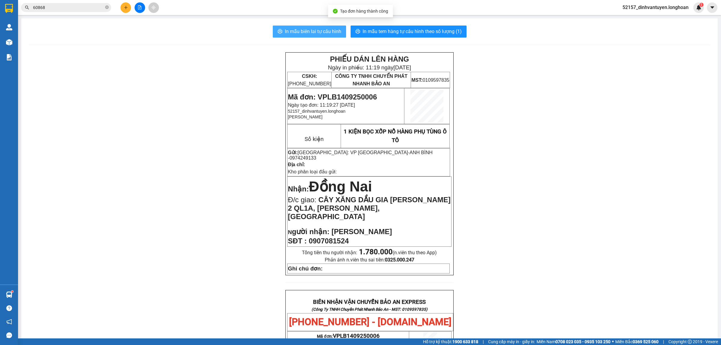
click at [300, 27] on button "In mẫu biên lai tự cấu hình" at bounding box center [309, 32] width 73 height 12
click at [578, 202] on div "PHIẾU DÁN LÊN HÀNG Ngày in phiếu: 11:19 [DATE] CSKH: [PHONE_NUMBER] CÔNG TY TNH…" at bounding box center [370, 319] width 682 height 534
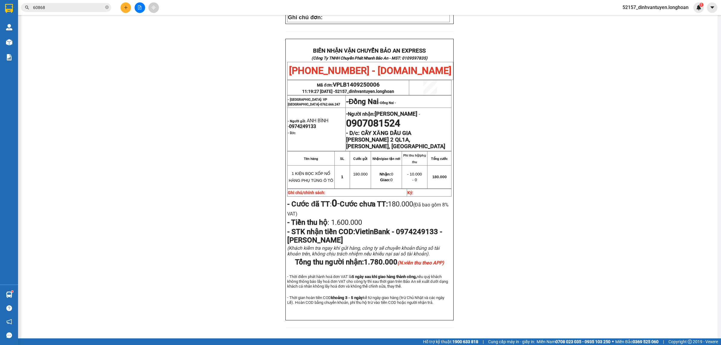
scroll to position [263, 0]
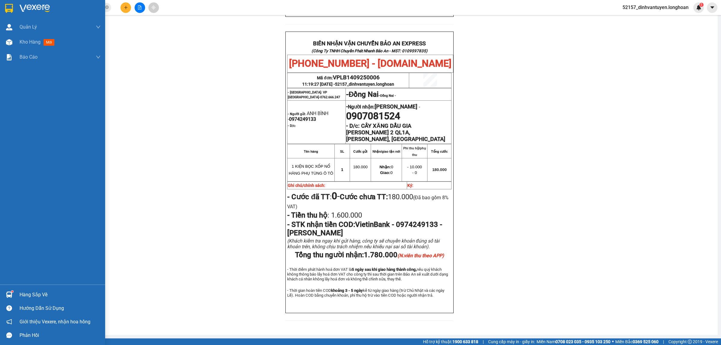
click at [7, 3] on div at bounding box center [9, 8] width 11 height 11
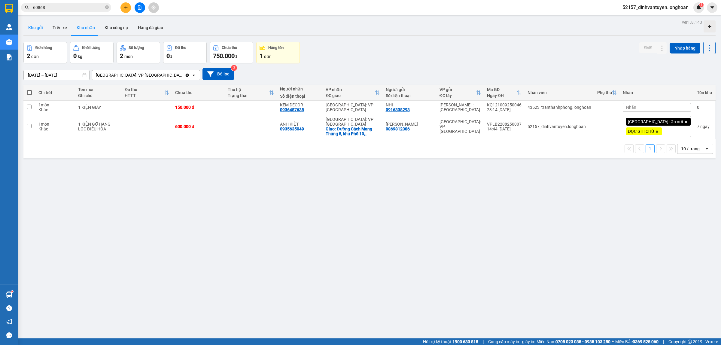
click at [36, 28] on button "Kho gửi" at bounding box center [35, 27] width 24 height 14
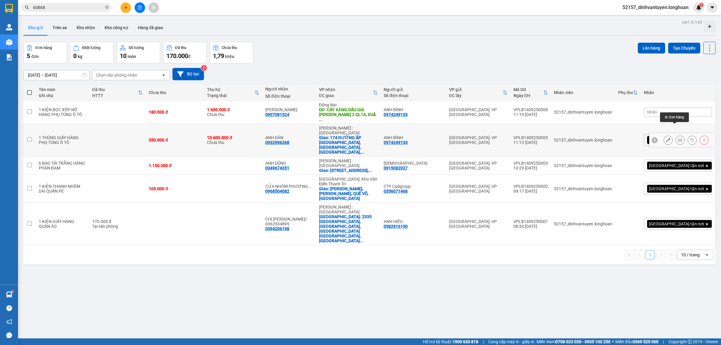
click at [678, 138] on icon at bounding box center [680, 140] width 4 height 4
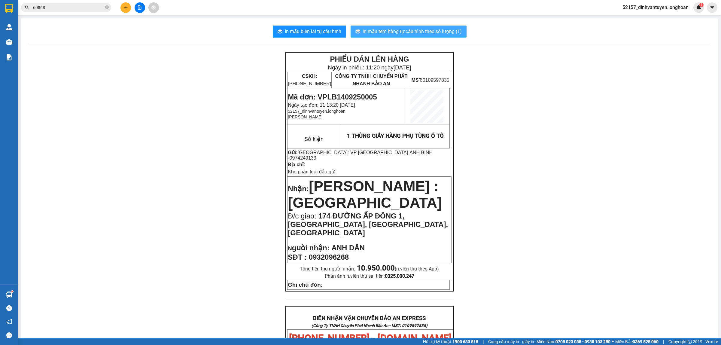
drag, startPoint x: 429, startPoint y: 29, endPoint x: 419, endPoint y: 29, distance: 9.9
click at [429, 29] on span "In mẫu tem hàng tự cấu hình theo số lượng (1)" at bounding box center [411, 32] width 99 height 8
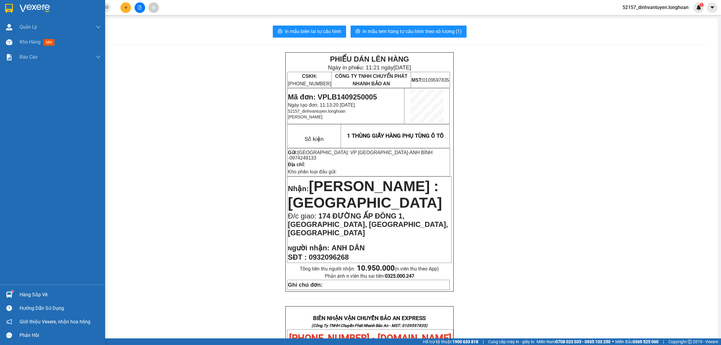
click at [8, 6] on img at bounding box center [9, 8] width 8 height 9
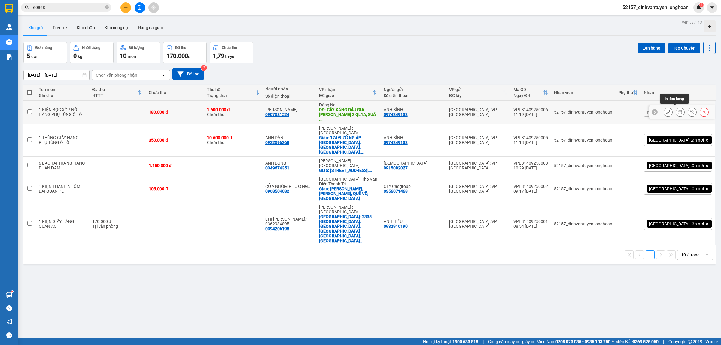
click at [676, 107] on button at bounding box center [680, 112] width 8 height 11
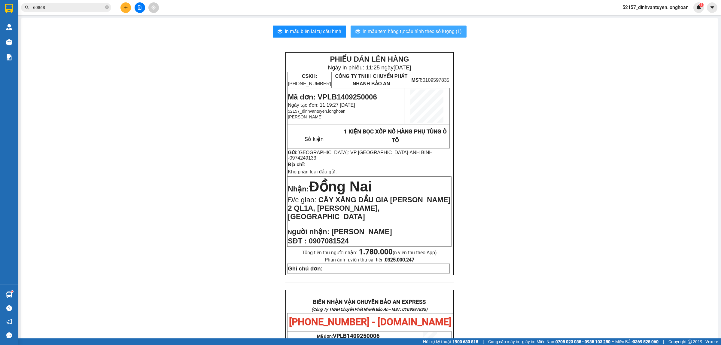
click at [382, 29] on span "In mẫu tem hàng tự cấu hình theo số lượng (1)" at bounding box center [411, 32] width 99 height 8
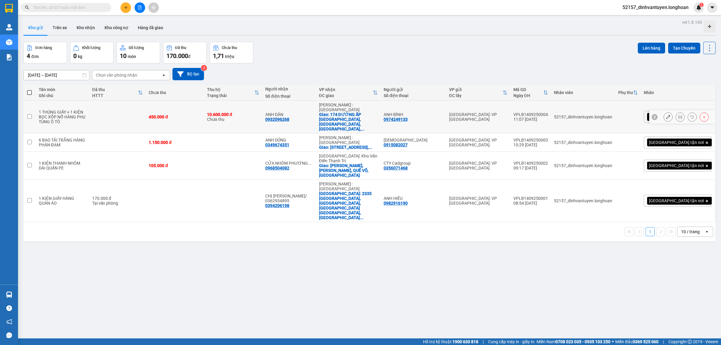
click at [666, 115] on icon at bounding box center [668, 117] width 4 height 4
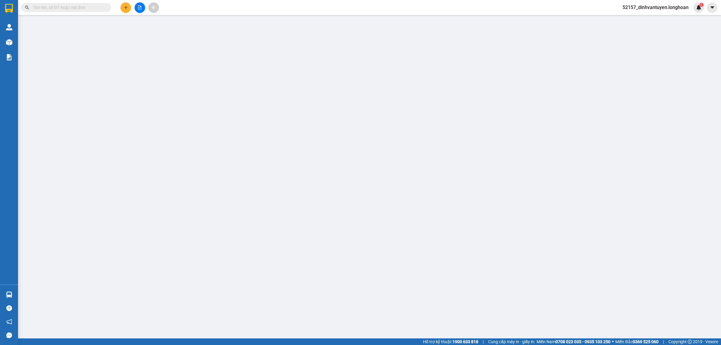
type input "0974249133"
type input "ANH BÌNH"
type input "0932096268"
type input "ANH DÂN"
checkbox input "true"
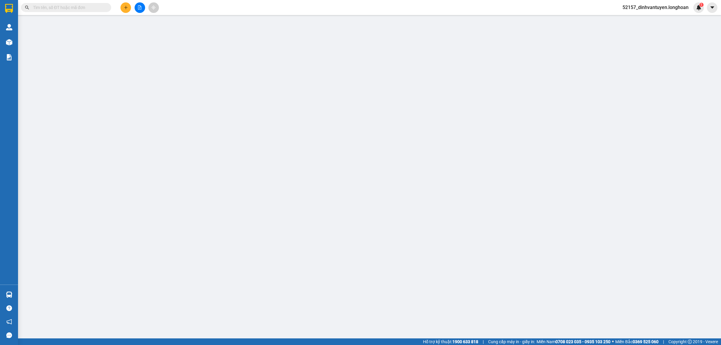
type input "174 ĐƯỜNG ẤP ĐÔNG 1, [GEOGRAPHIC_DATA], [GEOGRAPHIC_DATA], [GEOGRAPHIC_DATA]"
type input "450.000"
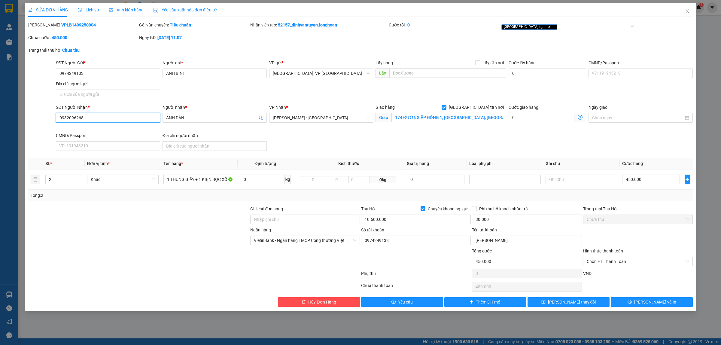
click at [134, 119] on input "0932096268" at bounding box center [108, 118] width 104 height 10
click at [338, 300] on button "Hủy Đơn Hàng" at bounding box center [319, 302] width 82 height 10
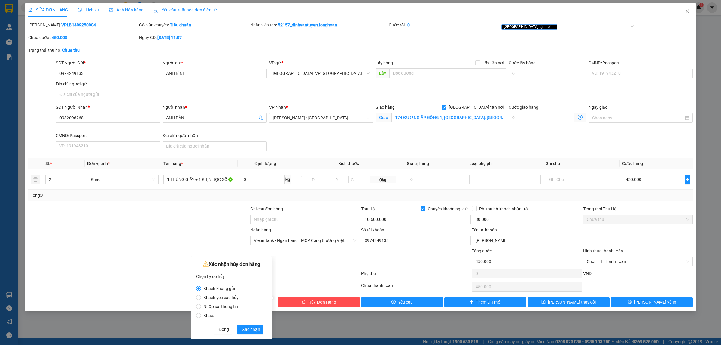
click at [231, 298] on span "Khách yêu cầu hủy" at bounding box center [221, 297] width 40 height 5
click at [201, 298] on input "Khách yêu cầu hủy" at bounding box center [198, 297] width 5 height 5
radio input "true"
radio input "false"
click at [245, 326] on span "Xác nhận" at bounding box center [251, 329] width 18 height 7
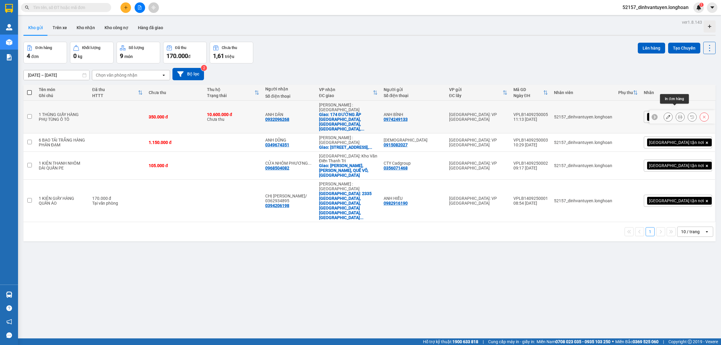
click at [678, 115] on icon at bounding box center [680, 117] width 4 height 4
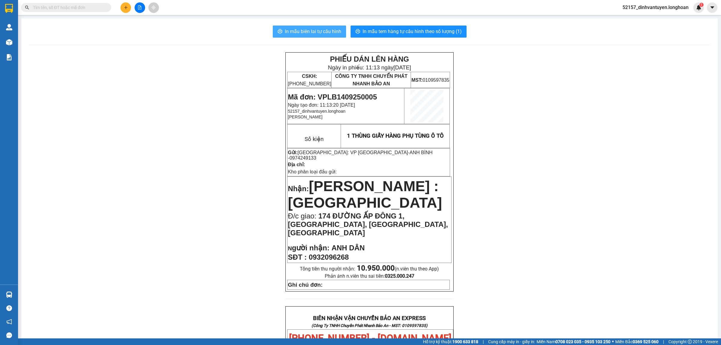
click at [321, 29] on span "In mẫu biên lai tự cấu hình" at bounding box center [313, 32] width 56 height 8
click at [316, 155] on span "0974249133" at bounding box center [302, 157] width 27 height 5
copy span "0974249133"
